Goal: Ask a question

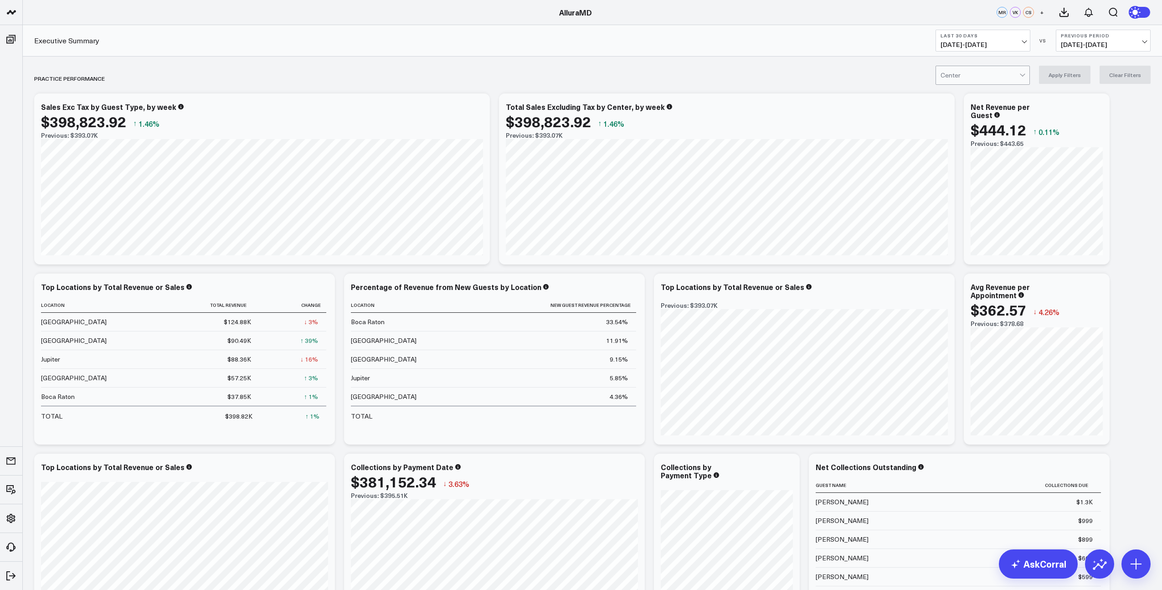
click at [1017, 44] on span "[DATE] - [DATE]" at bounding box center [982, 44] width 85 height 7
click at [963, 236] on link "MTD" at bounding box center [983, 237] width 94 height 17
click at [1099, 48] on span "[DATE] - [DATE]" at bounding box center [1103, 44] width 85 height 7
click at [1075, 96] on link "YoY" at bounding box center [1103, 95] width 94 height 17
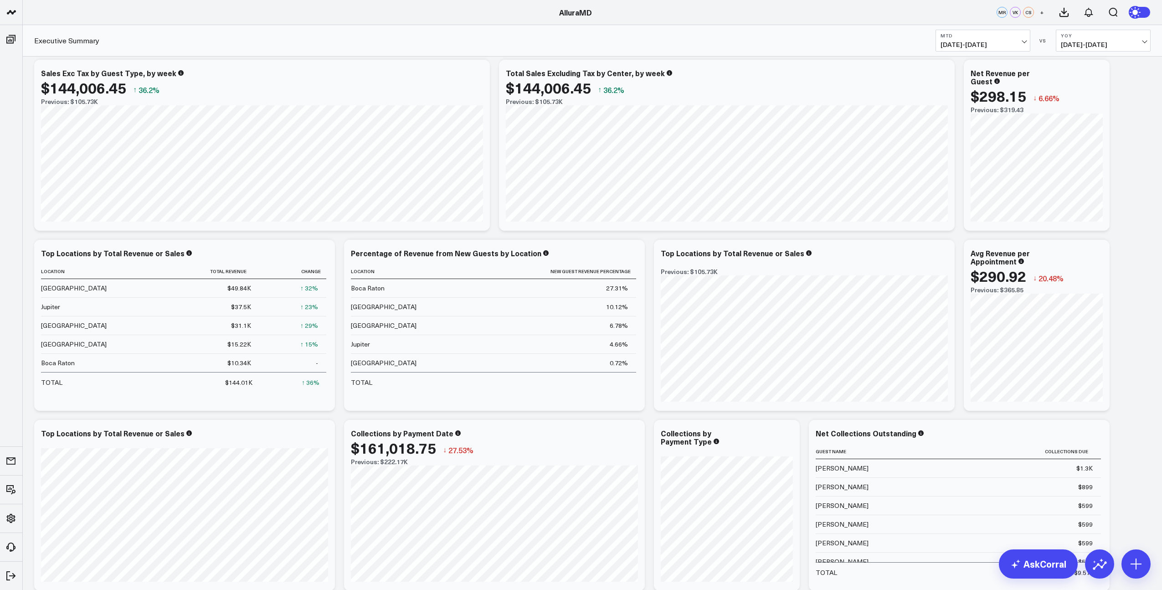
scroll to position [12, 0]
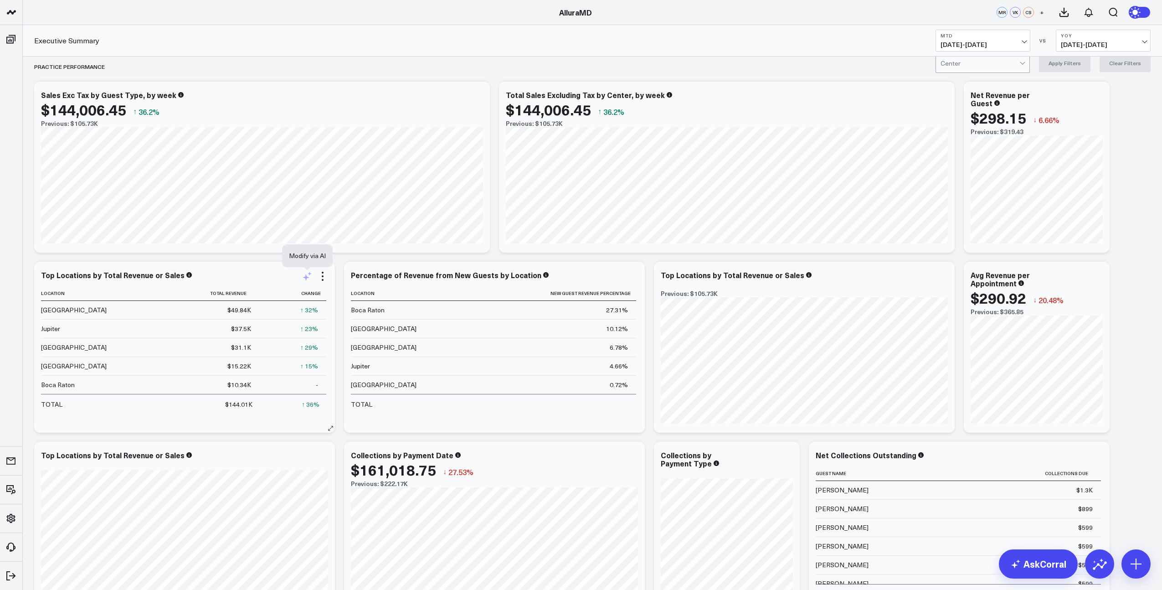
click at [305, 281] on icon at bounding box center [307, 276] width 11 height 11
click at [359, 294] on textarea at bounding box center [408, 296] width 154 height 41
type textarea "can we add a column that displays the revenue from the prior period?"
click at [344, 328] on button "Modify via AI" at bounding box center [354, 327] width 46 height 12
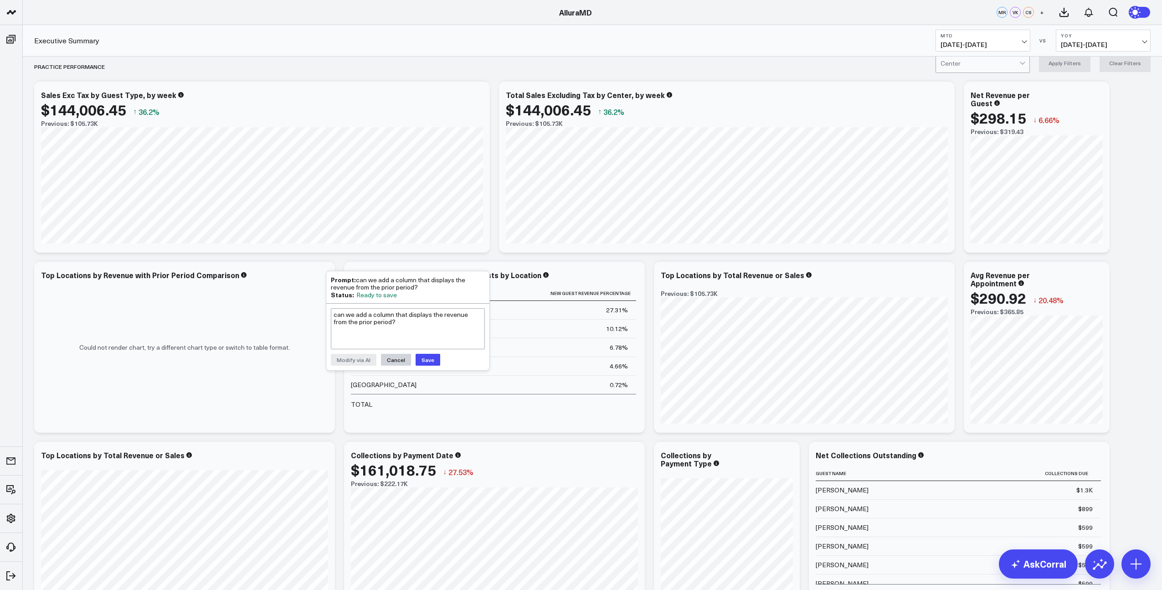
click at [395, 358] on button "Cancel" at bounding box center [396, 360] width 30 height 12
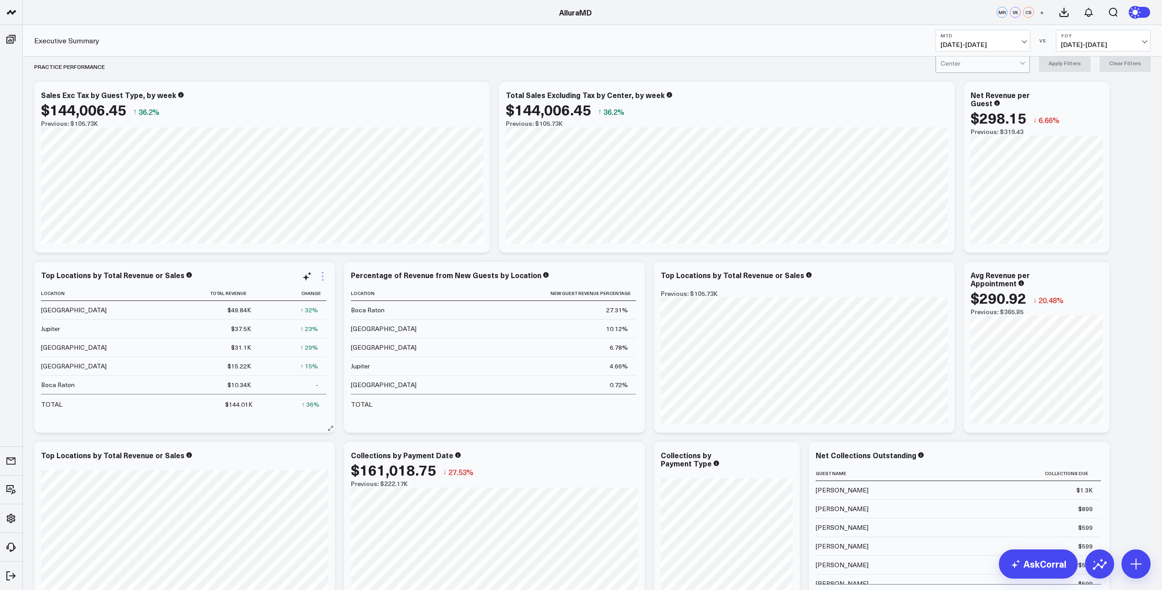
click at [321, 280] on icon at bounding box center [322, 276] width 11 height 11
click at [290, 319] on button "Ask support" at bounding box center [285, 321] width 84 height 15
click at [374, 293] on textarea at bounding box center [394, 296] width 127 height 41
type textarea "I have made a couple of attempts to do this myself. Maybe because of the prompt…"
click at [359, 328] on button "Ask support" at bounding box center [353, 327] width 44 height 12
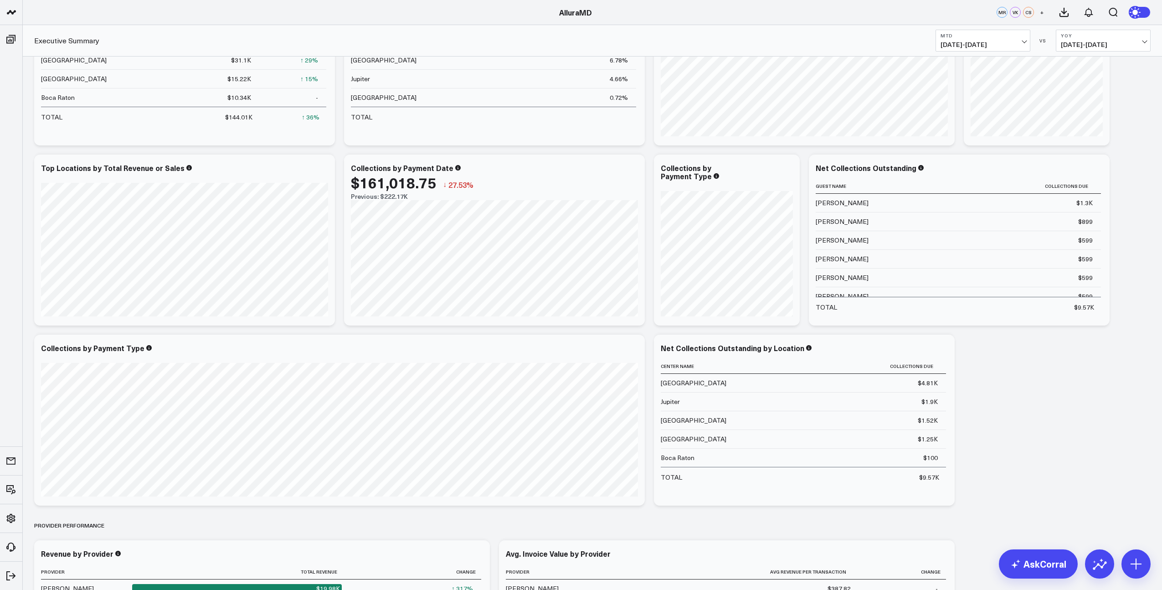
scroll to position [0, 0]
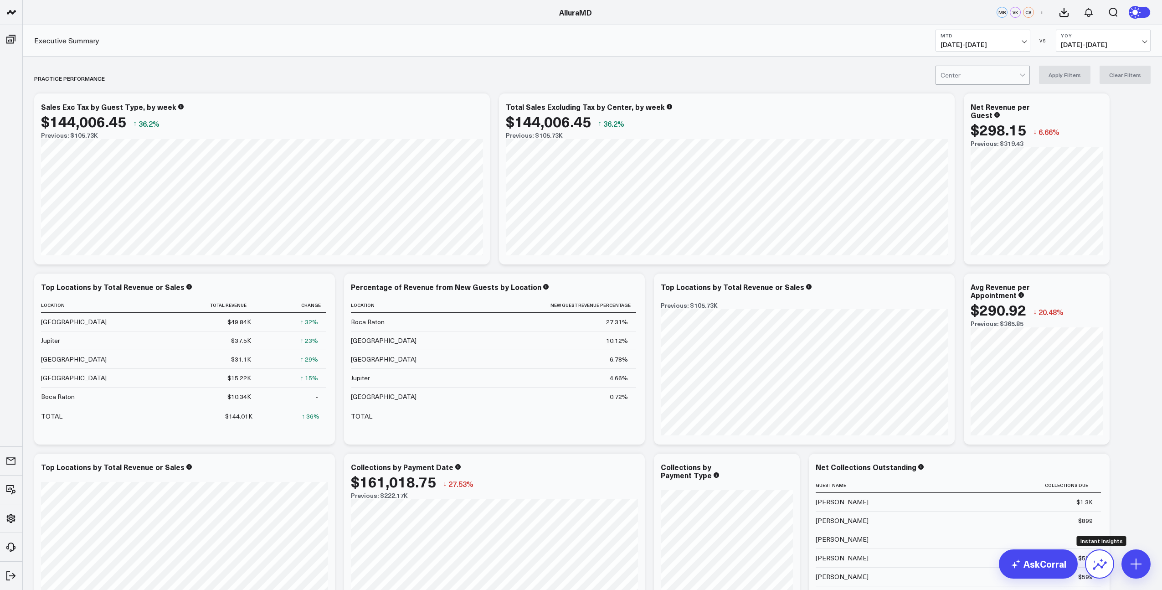
click at [1102, 563] on icon at bounding box center [1099, 563] width 15 height 15
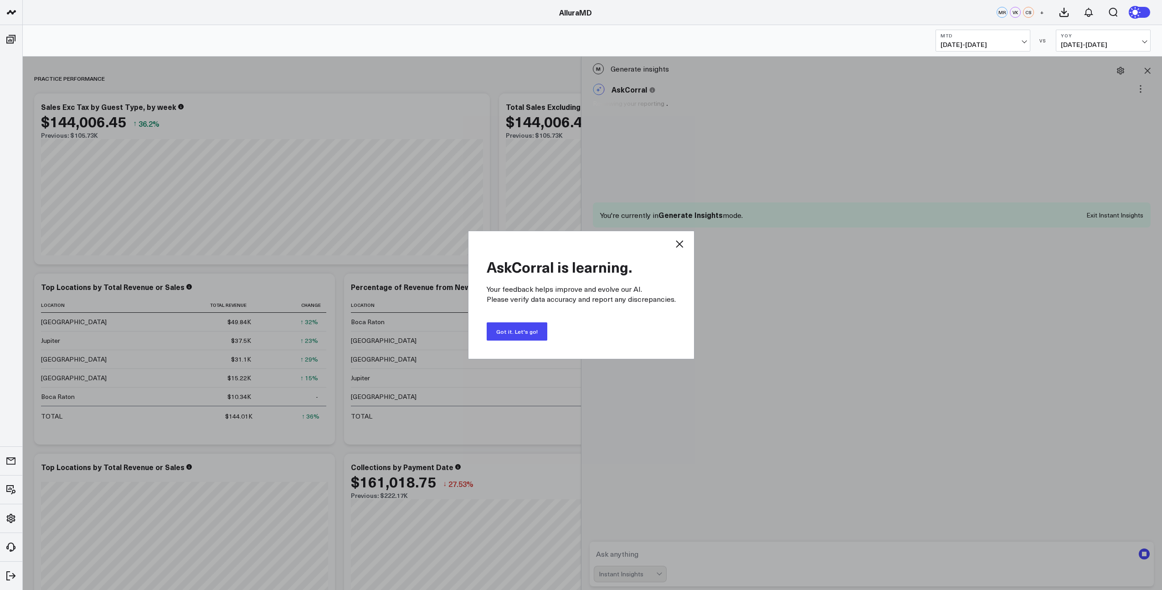
click at [536, 332] on button "Got it. Let's go!" at bounding box center [517, 331] width 61 height 18
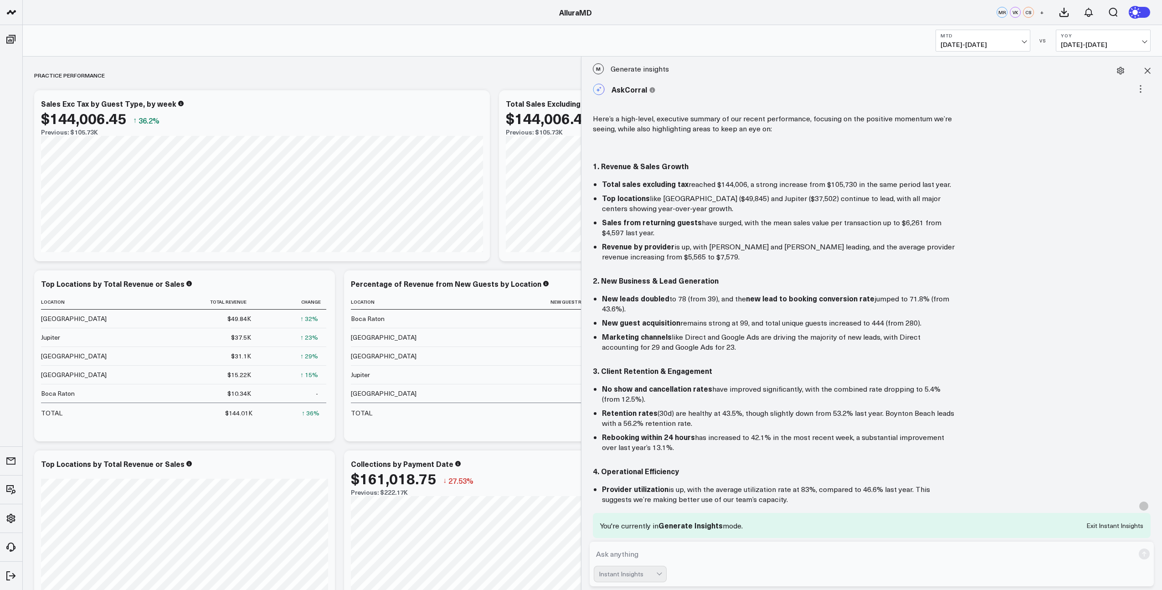
click at [615, 127] on p "Here’s a high-level, executive summary of our recent performance, focusing on t…" at bounding box center [775, 123] width 364 height 20
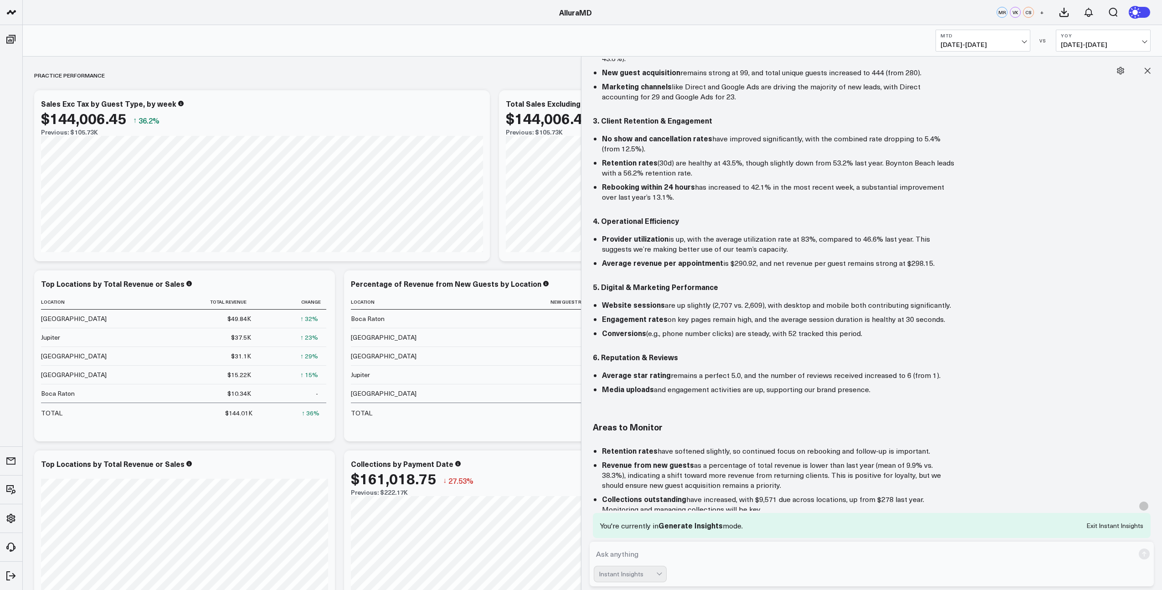
scroll to position [385, 0]
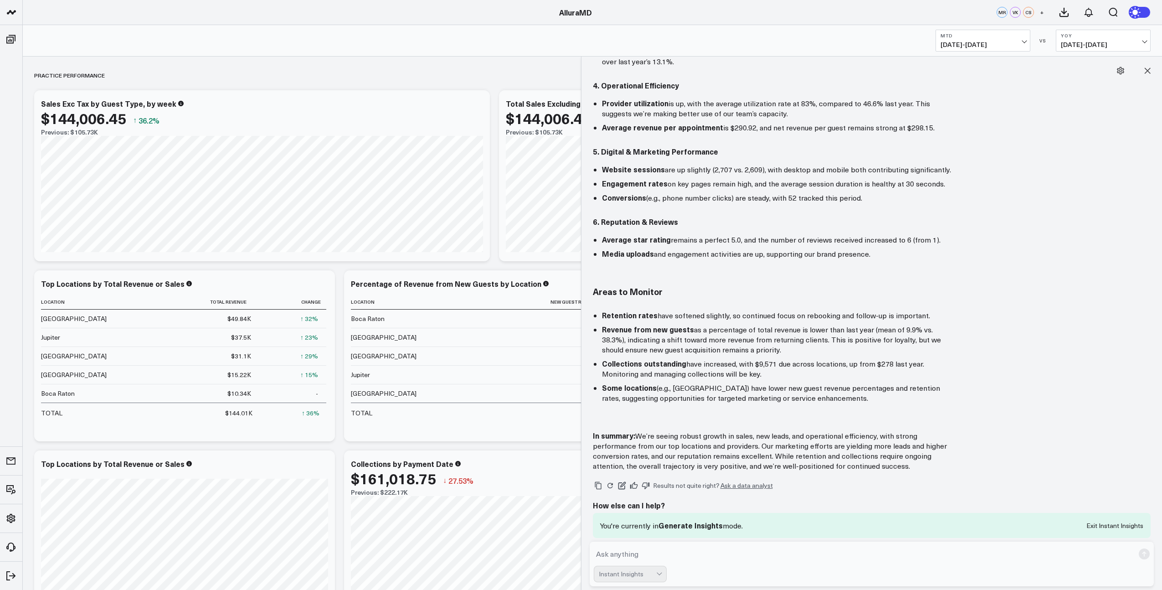
drag, startPoint x: 593, startPoint y: 120, endPoint x: 912, endPoint y: 453, distance: 461.4
click at [912, 453] on div "Here’s a high-level, executive summary of our recent performance, focusing on t…" at bounding box center [872, 99] width 558 height 743
copy div "Lore’i d sita-conse, adipiscin elitsed do eiu tempor incididuntu, laboreet do m…"
